Goal: Find specific page/section: Find specific page/section

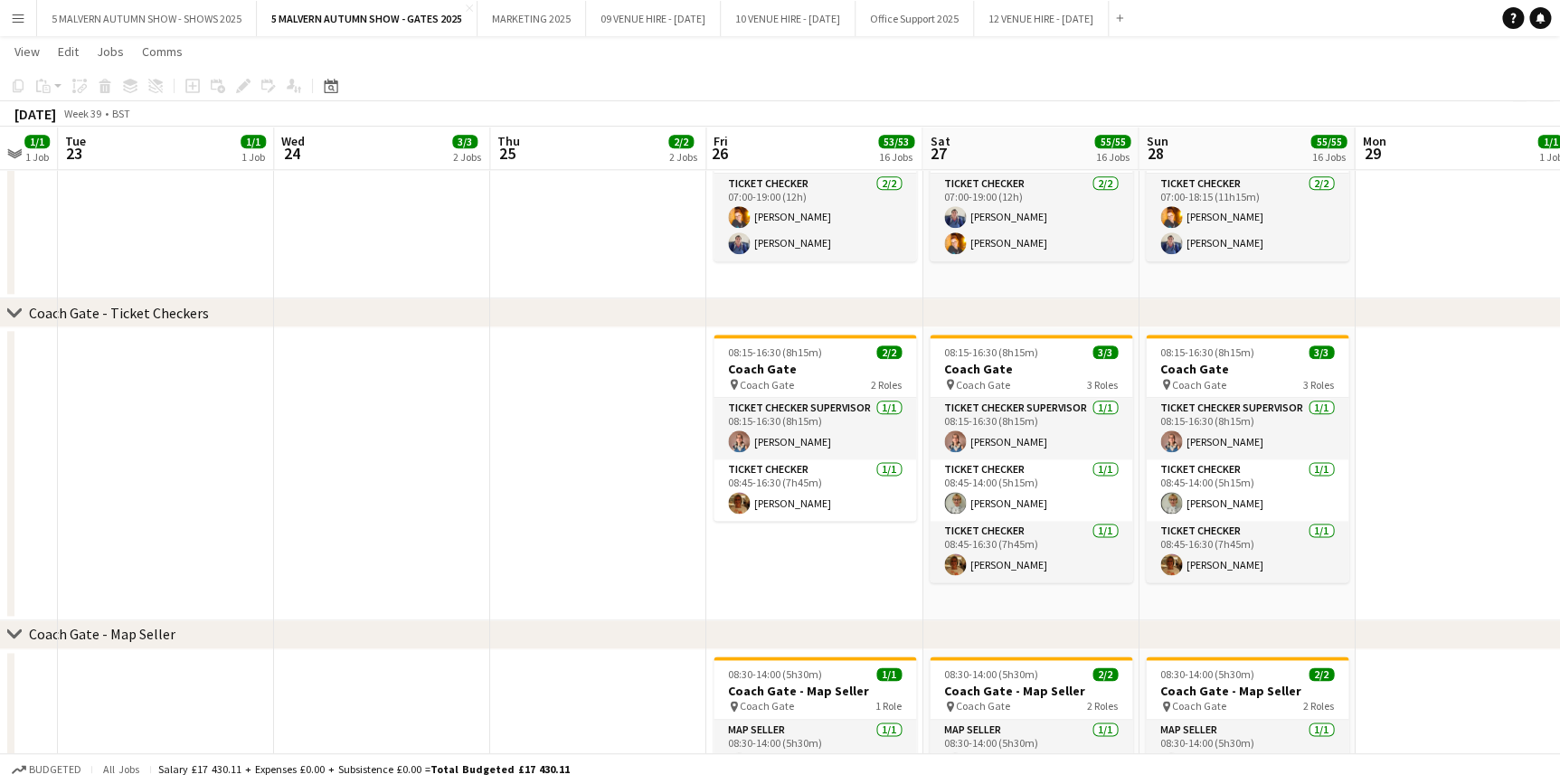
scroll to position [0, 877]
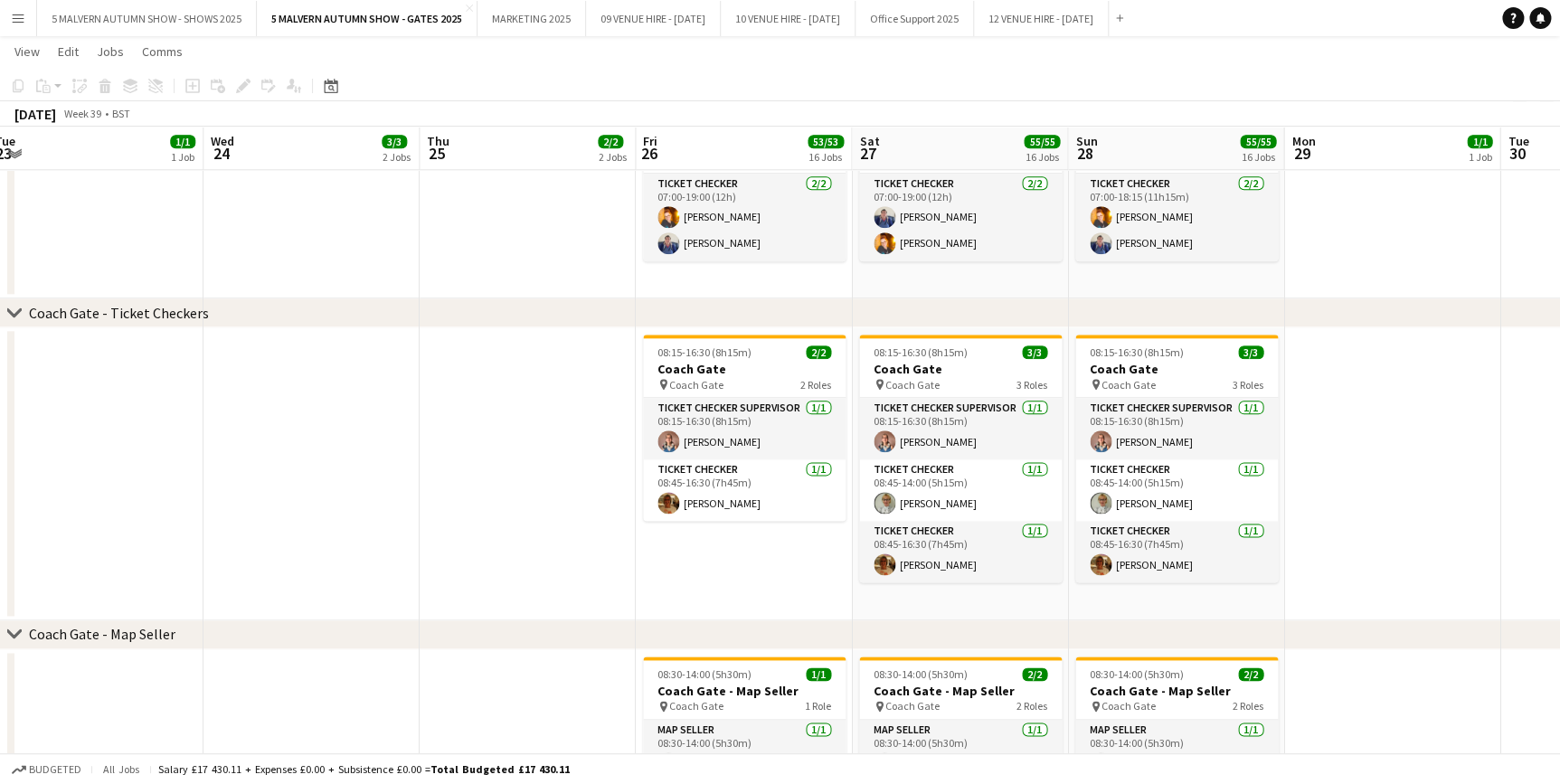
drag, startPoint x: 689, startPoint y: 152, endPoint x: 454, endPoint y: 152, distance: 235.1
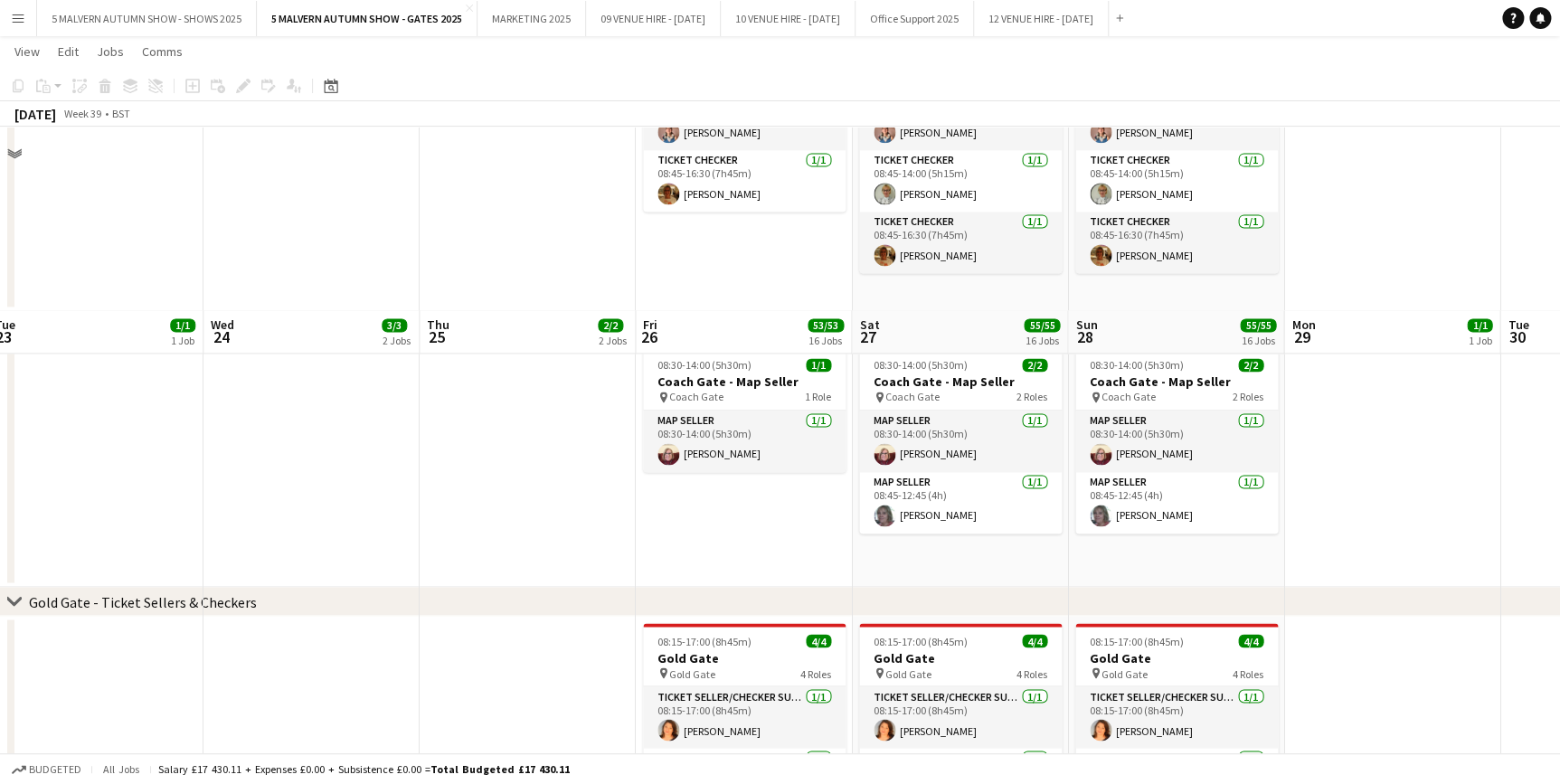
scroll to position [1397, 0]
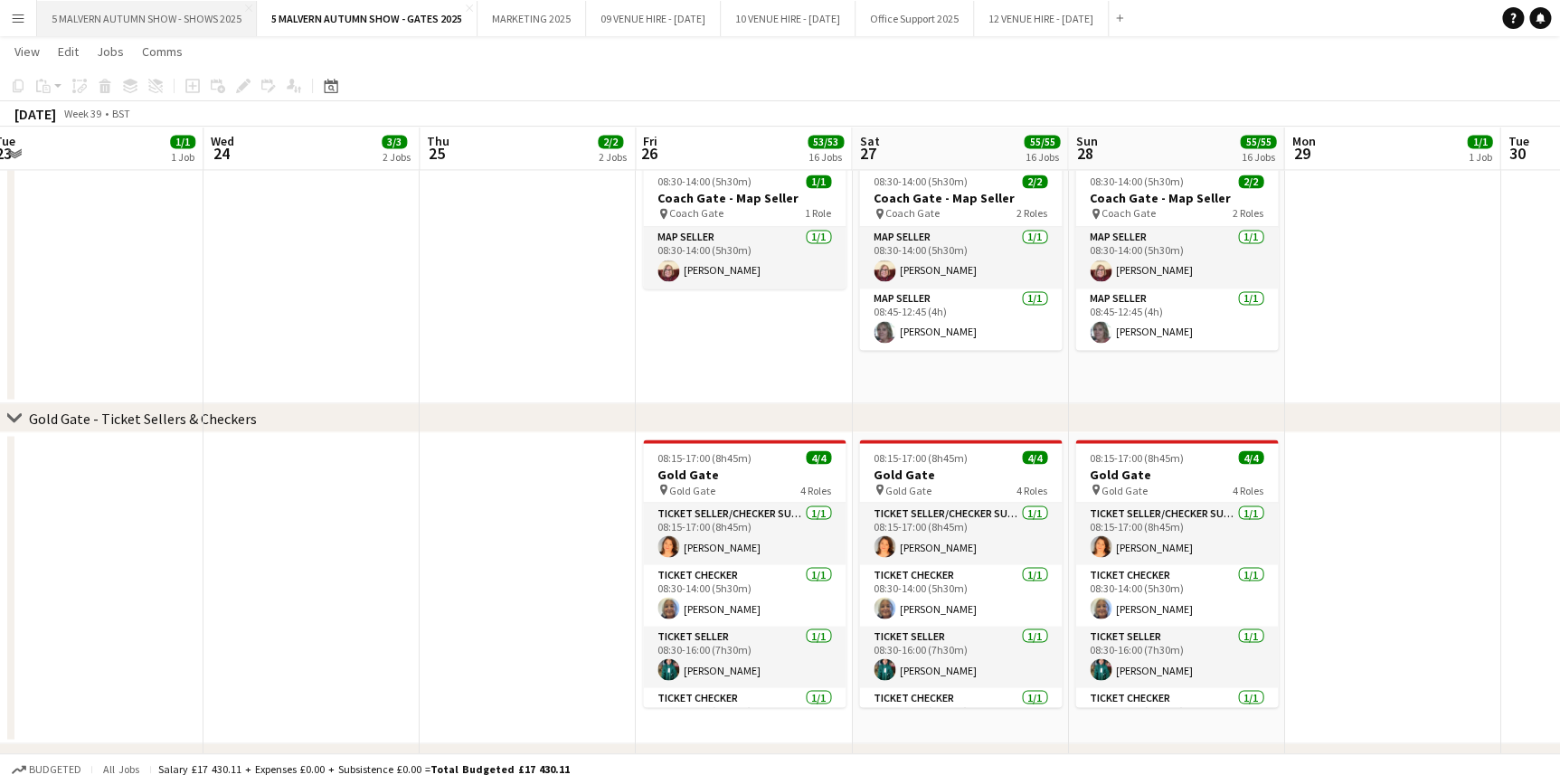
click at [145, 13] on button "5 MALVERN AUTUMN SHOW - SHOWS 2025 Close" at bounding box center [147, 18] width 220 height 35
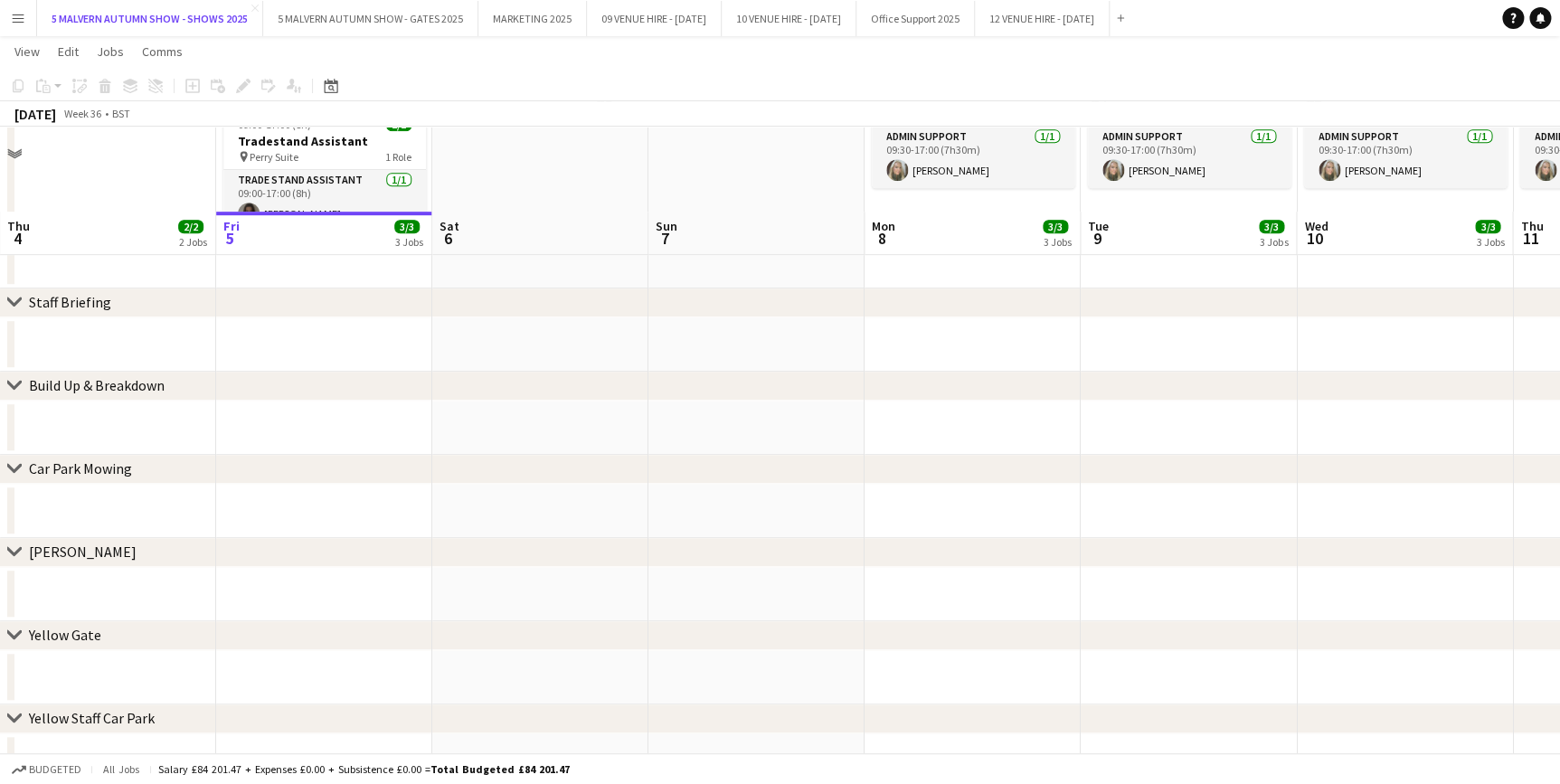
scroll to position [740, 0]
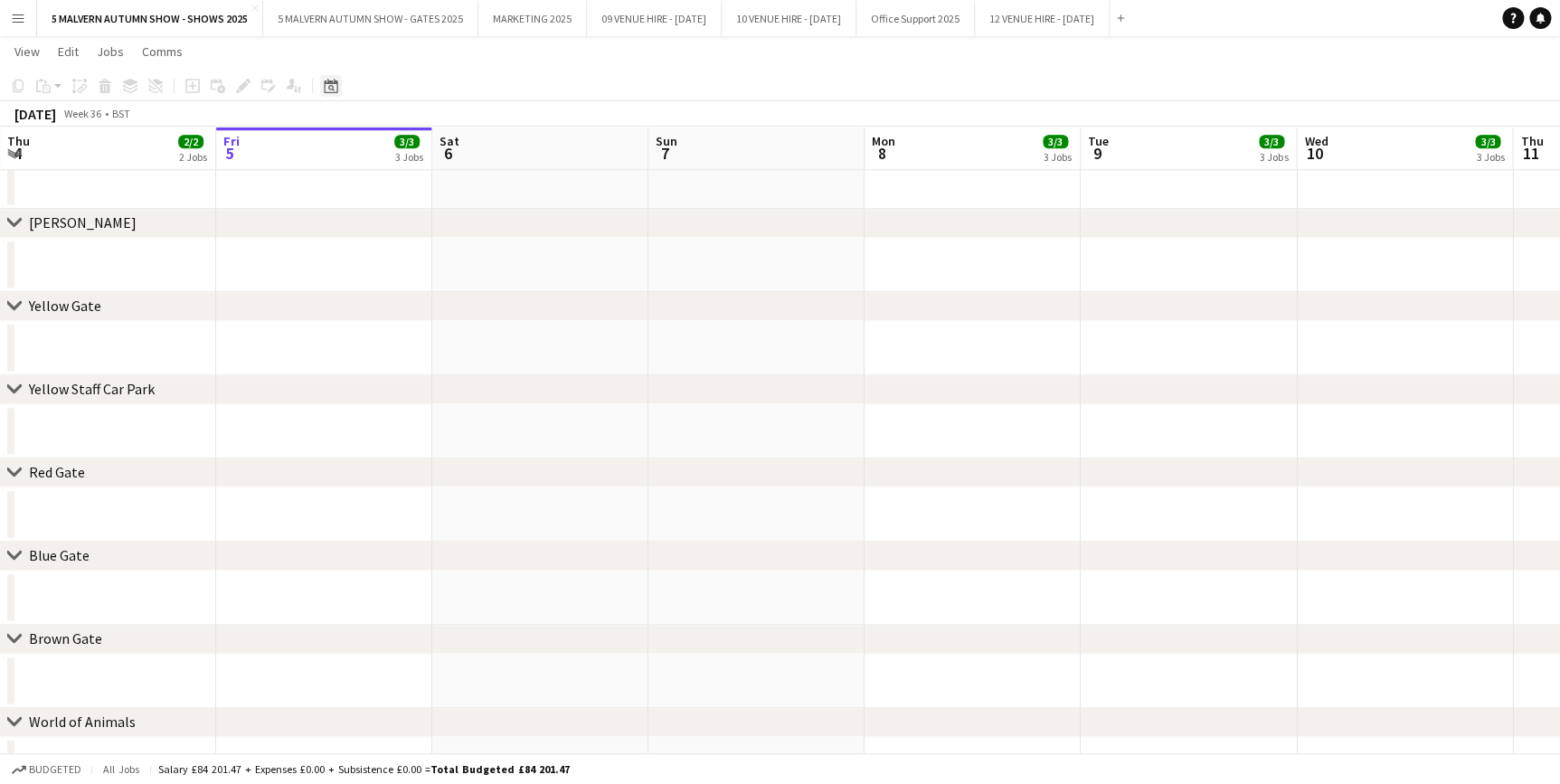
click at [325, 95] on div "Date picker" at bounding box center [331, 86] width 22 height 22
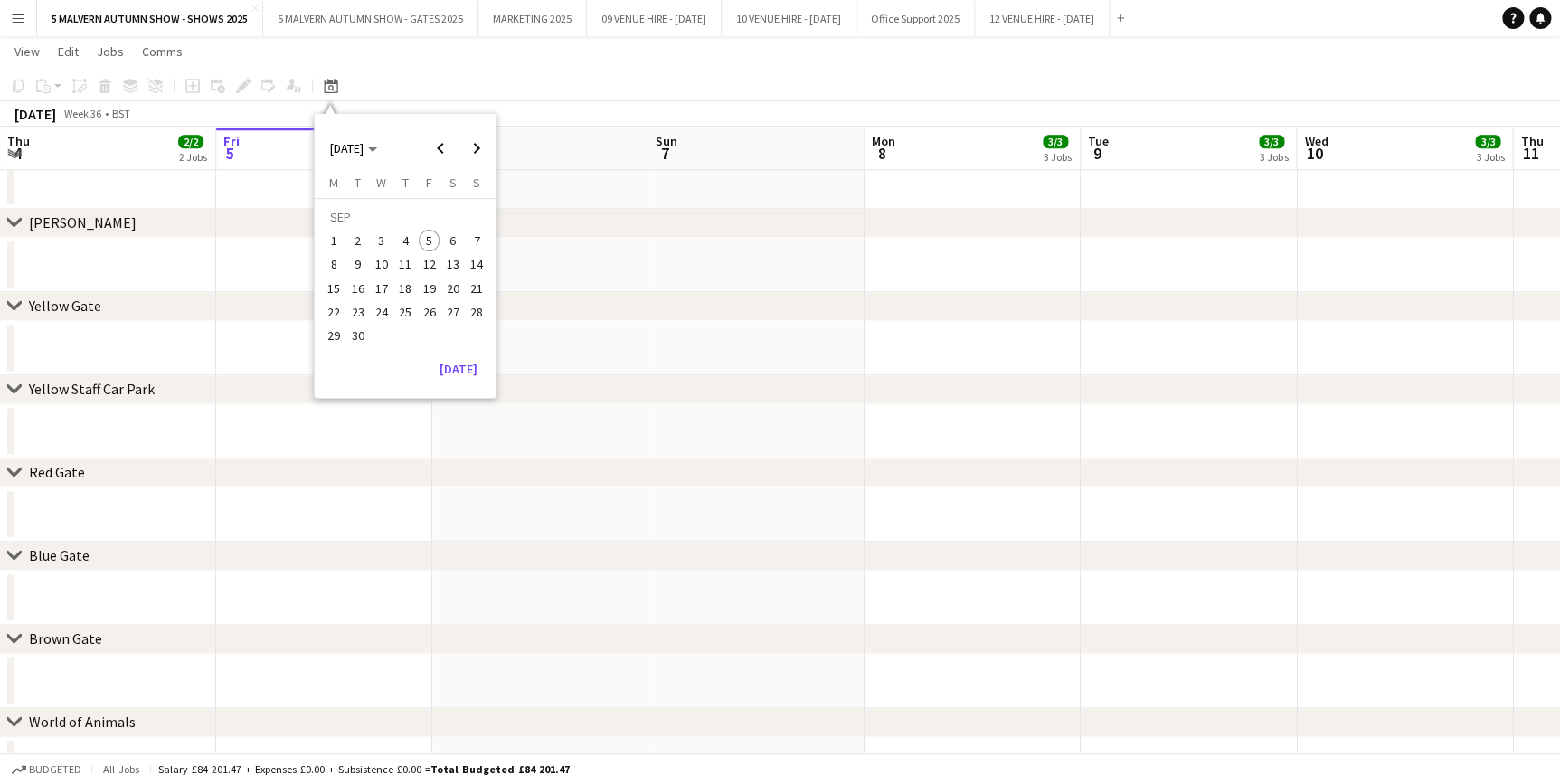
click at [419, 310] on span "26" at bounding box center [430, 312] width 22 height 22
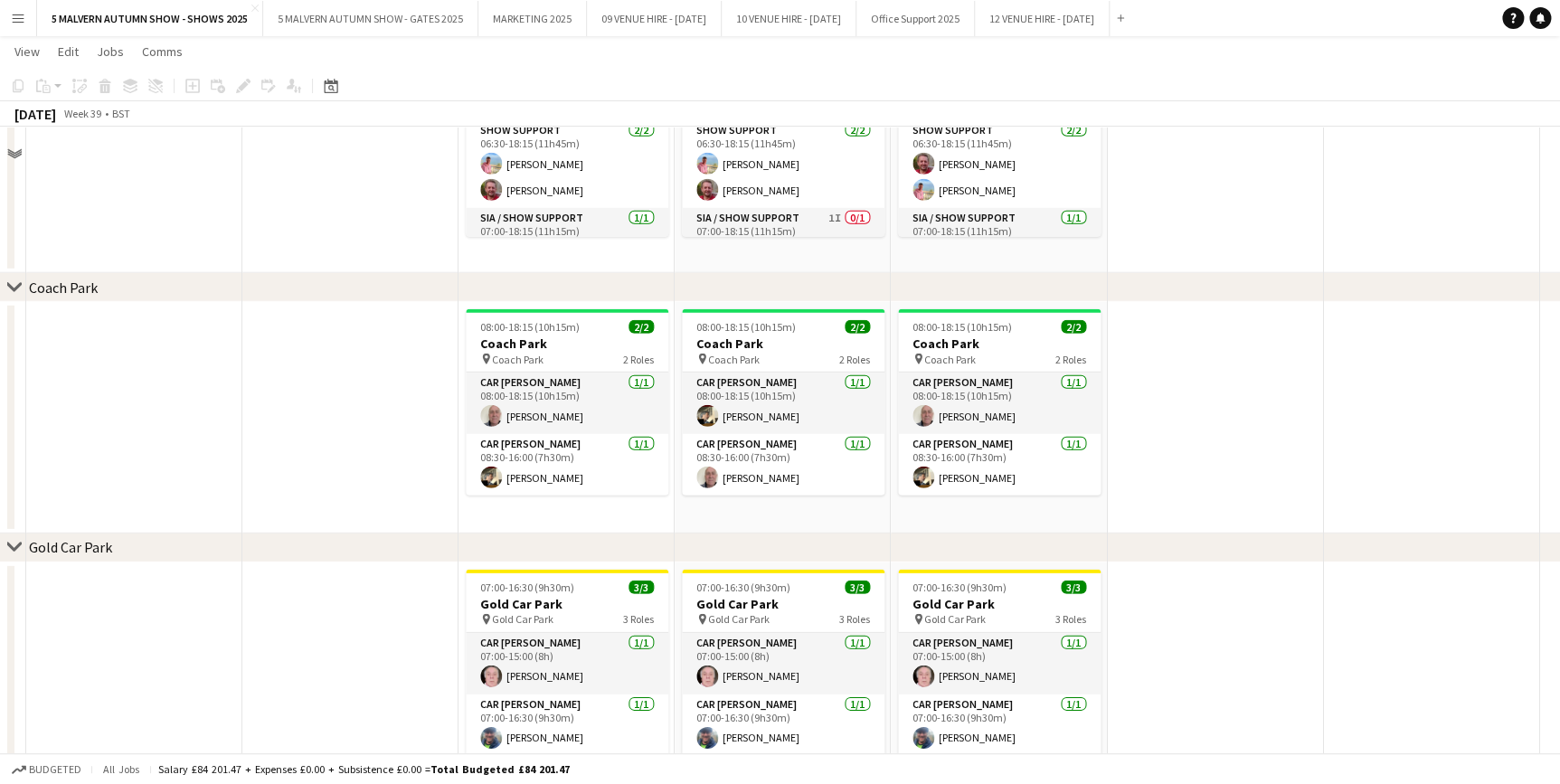
scroll to position [9207, 0]
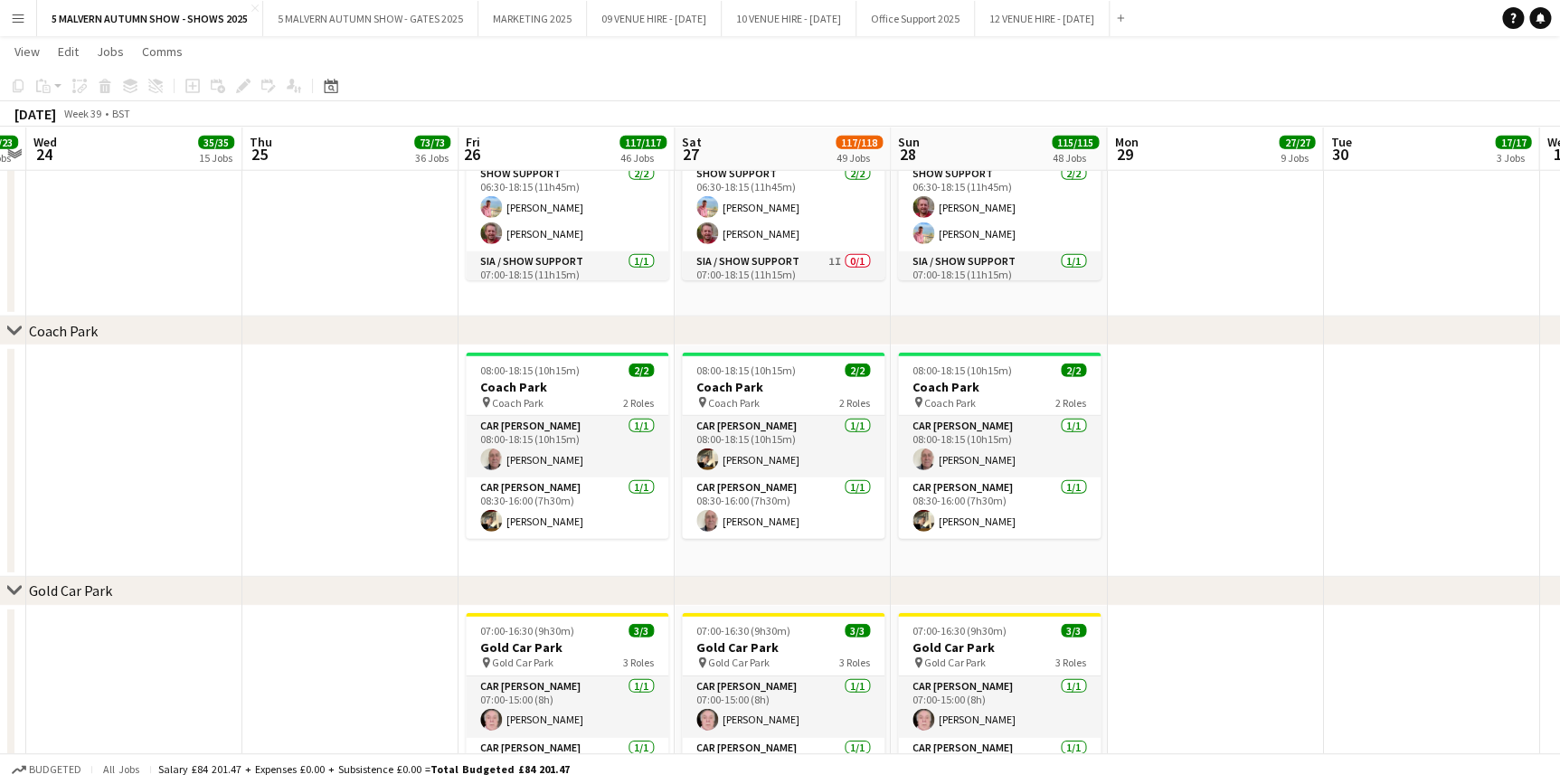
drag, startPoint x: 368, startPoint y: 335, endPoint x: 301, endPoint y: 368, distance: 74.4
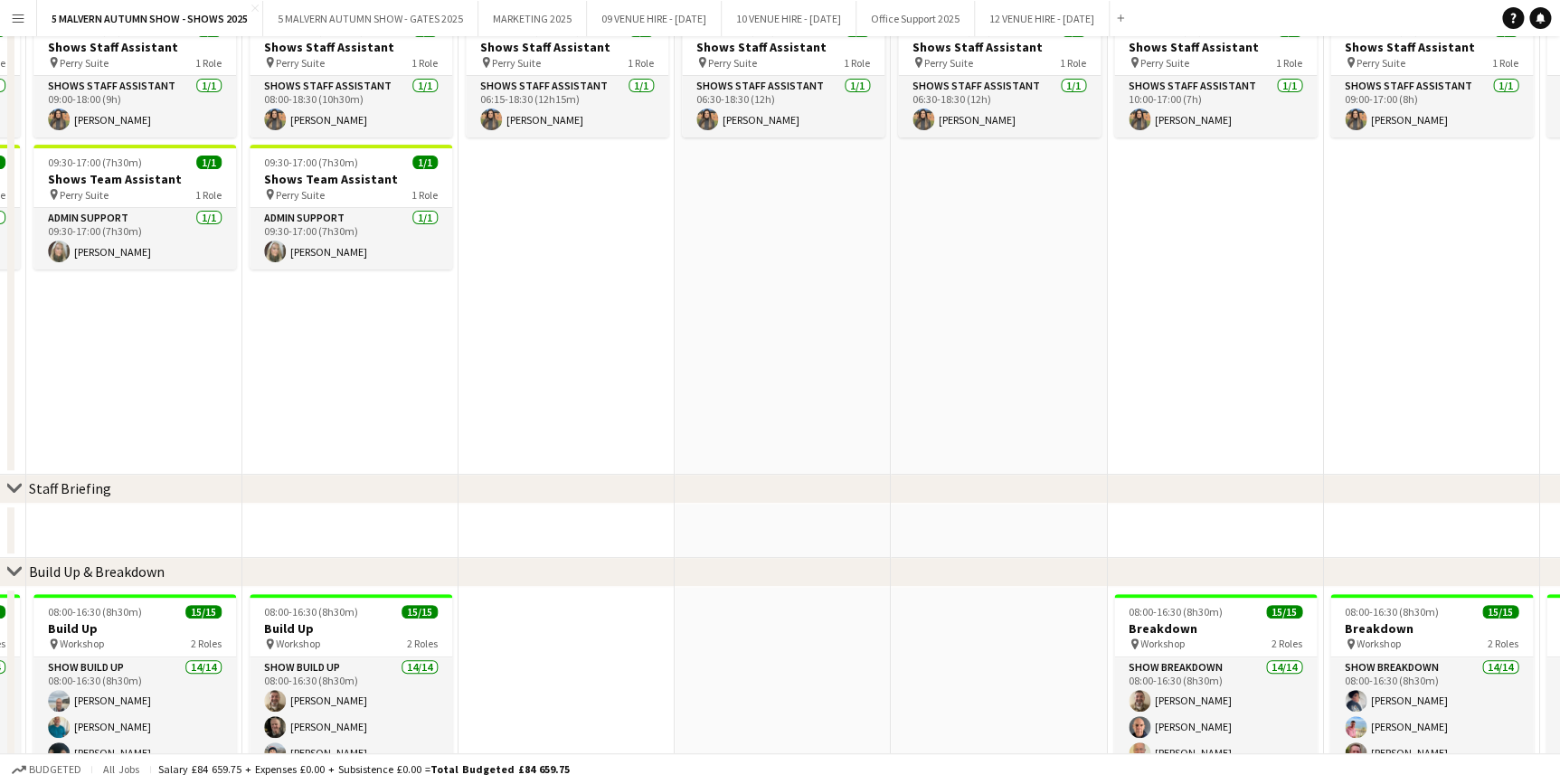
scroll to position [0, 0]
